Goal: Information Seeking & Learning: Learn about a topic

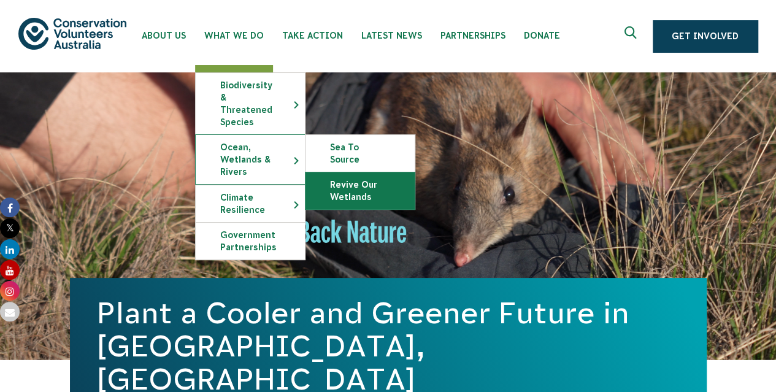
click at [348, 172] on link "Revive Our Wetlands" at bounding box center [359, 190] width 109 height 37
